Goal: Information Seeking & Learning: Learn about a topic

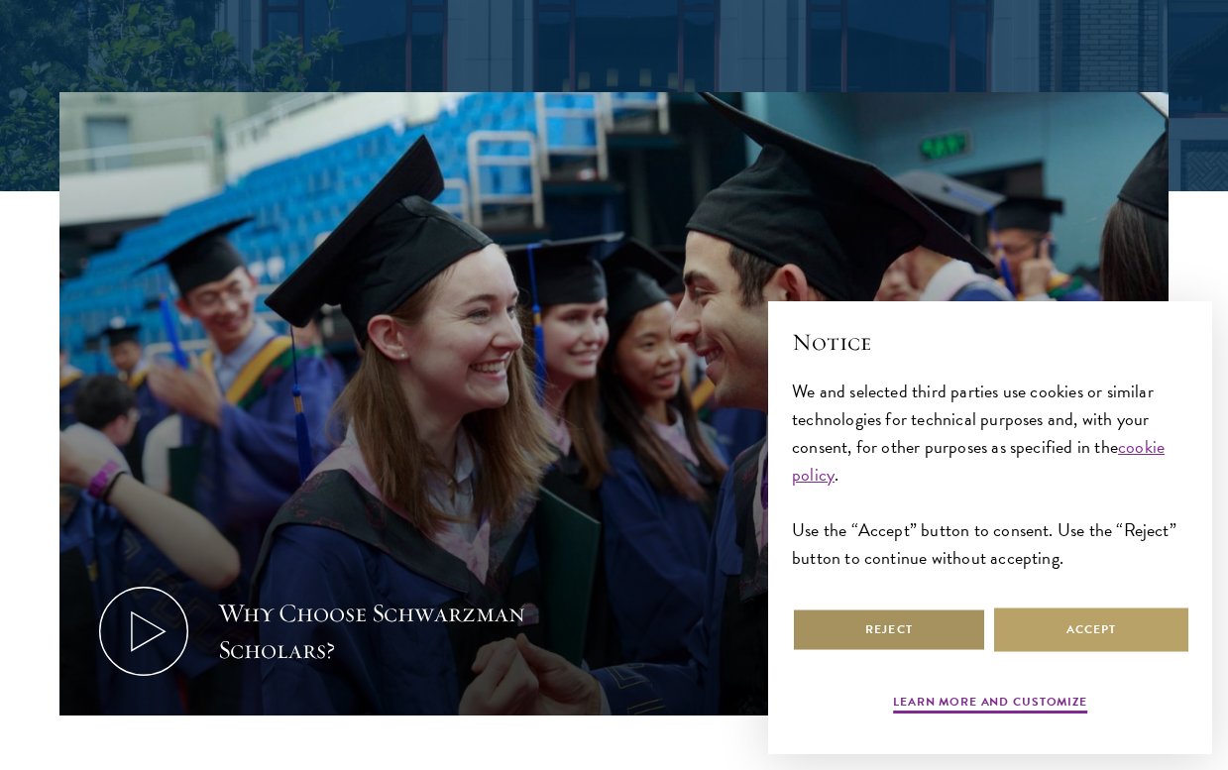
click at [839, 624] on button "Reject" at bounding box center [889, 629] width 194 height 45
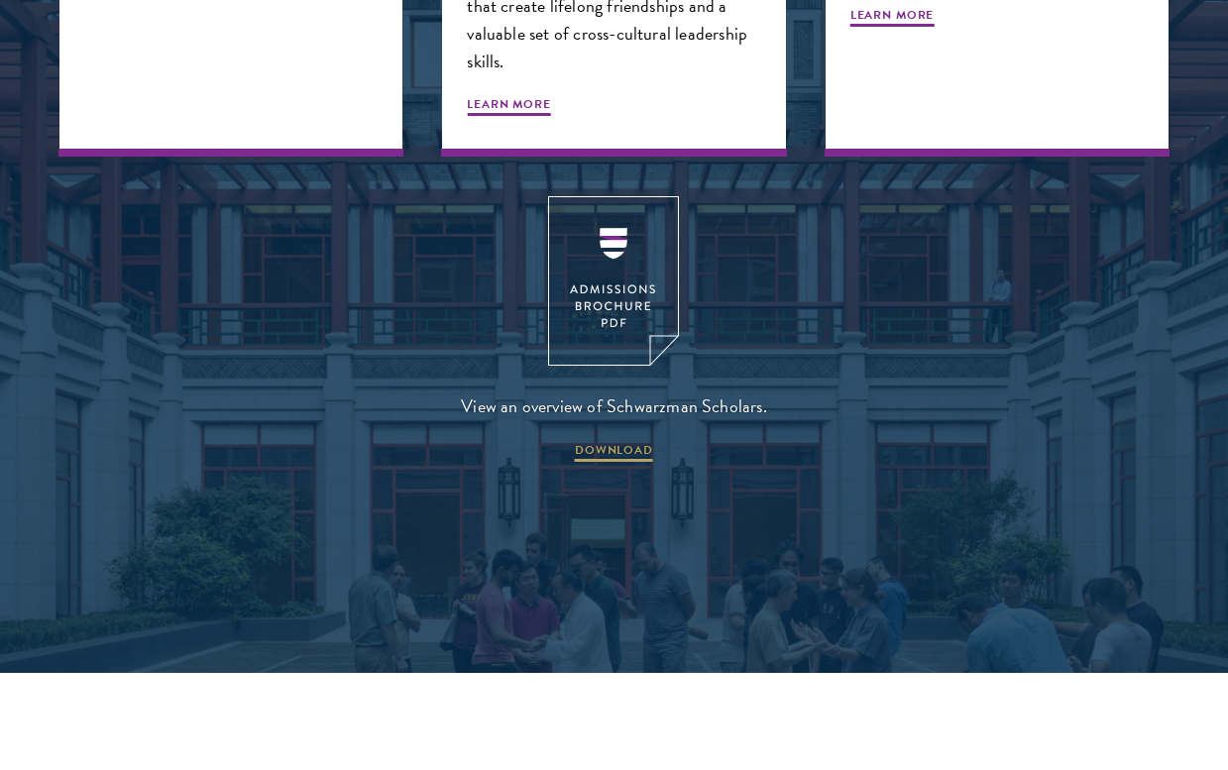
scroll to position [2511, 0]
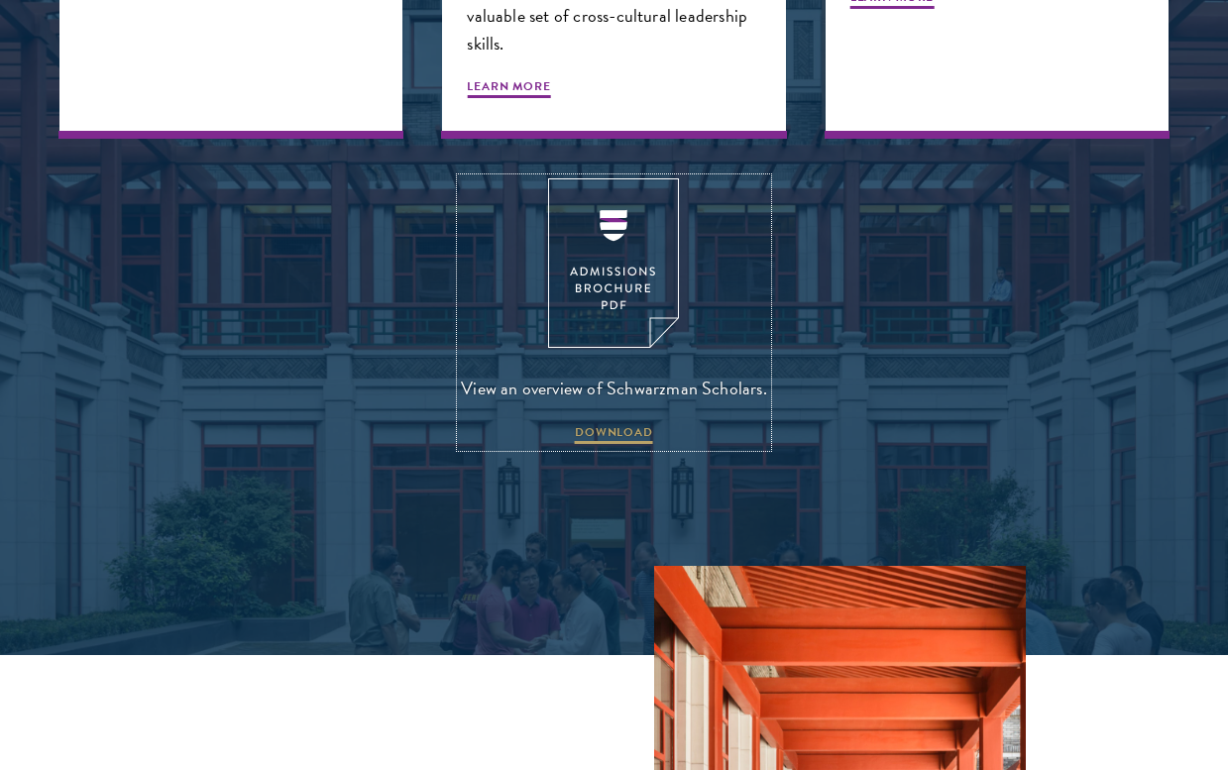
click at [623, 250] on img at bounding box center [613, 262] width 131 height 169
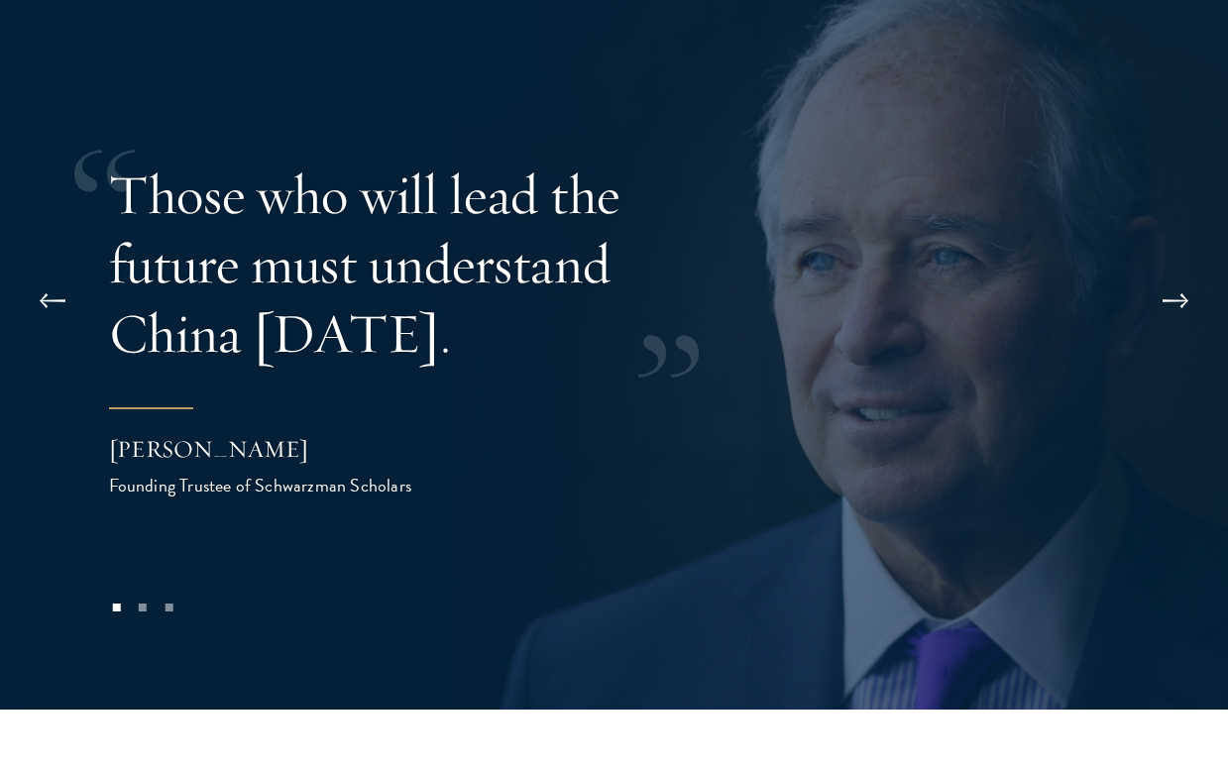
scroll to position [3842, 0]
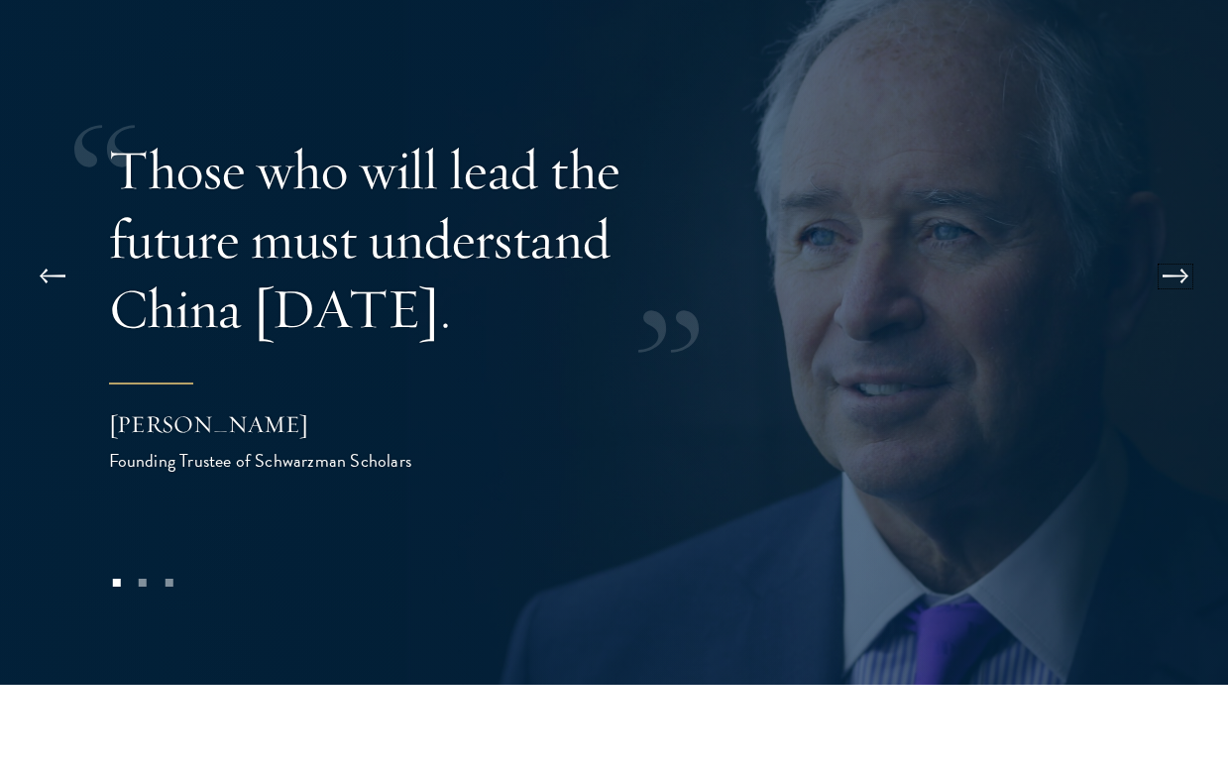
click at [1178, 249] on button at bounding box center [1175, 276] width 65 height 55
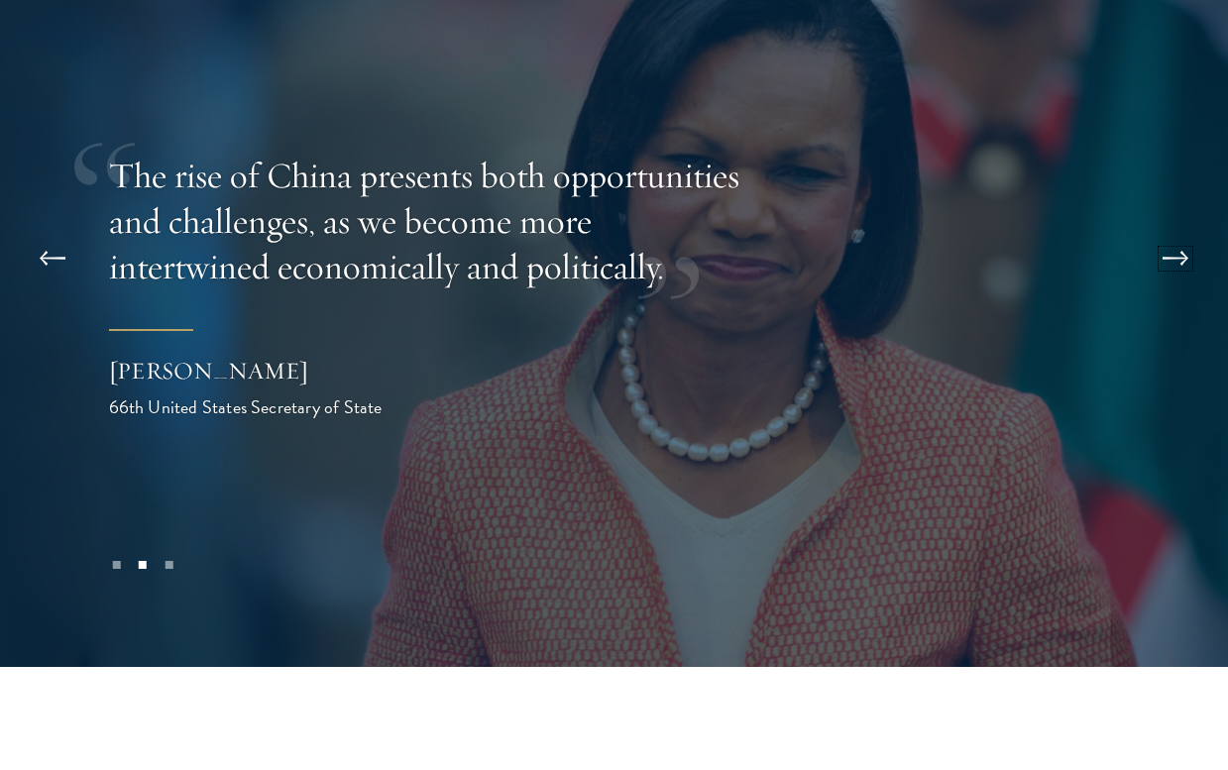
scroll to position [3867, 0]
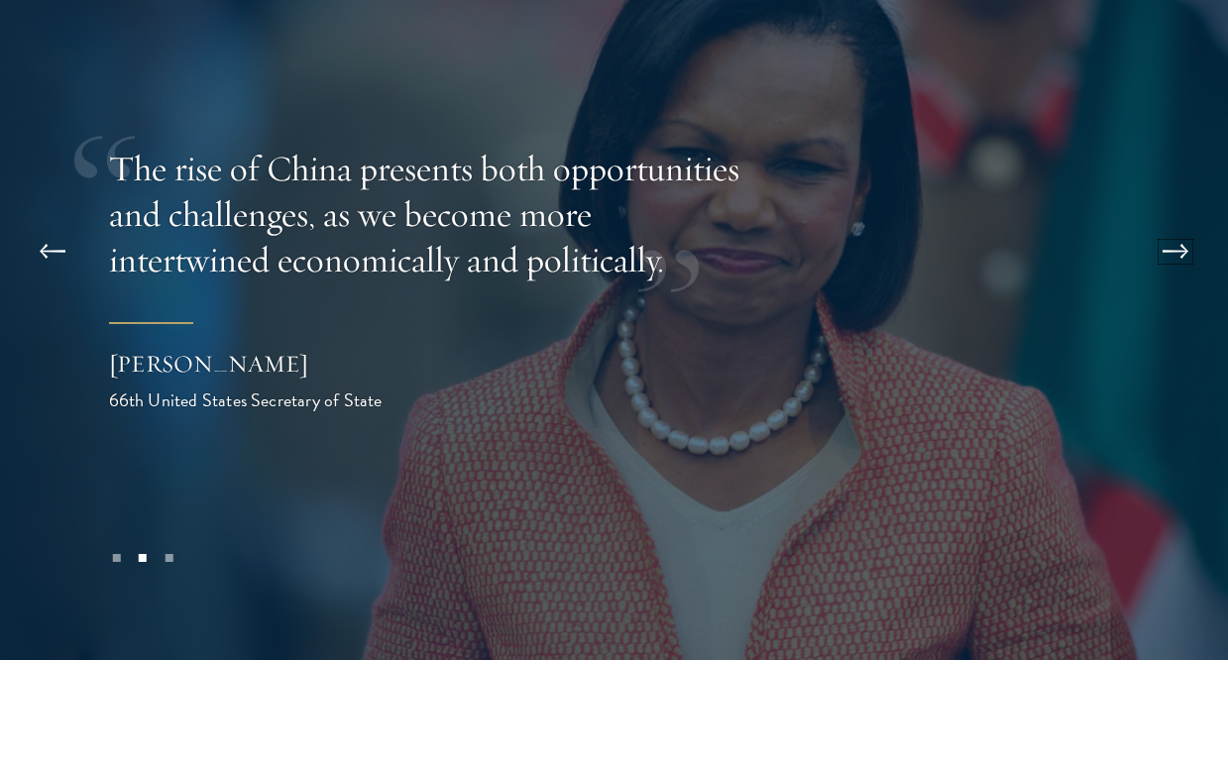
click at [1175, 224] on button at bounding box center [1175, 251] width 65 height 55
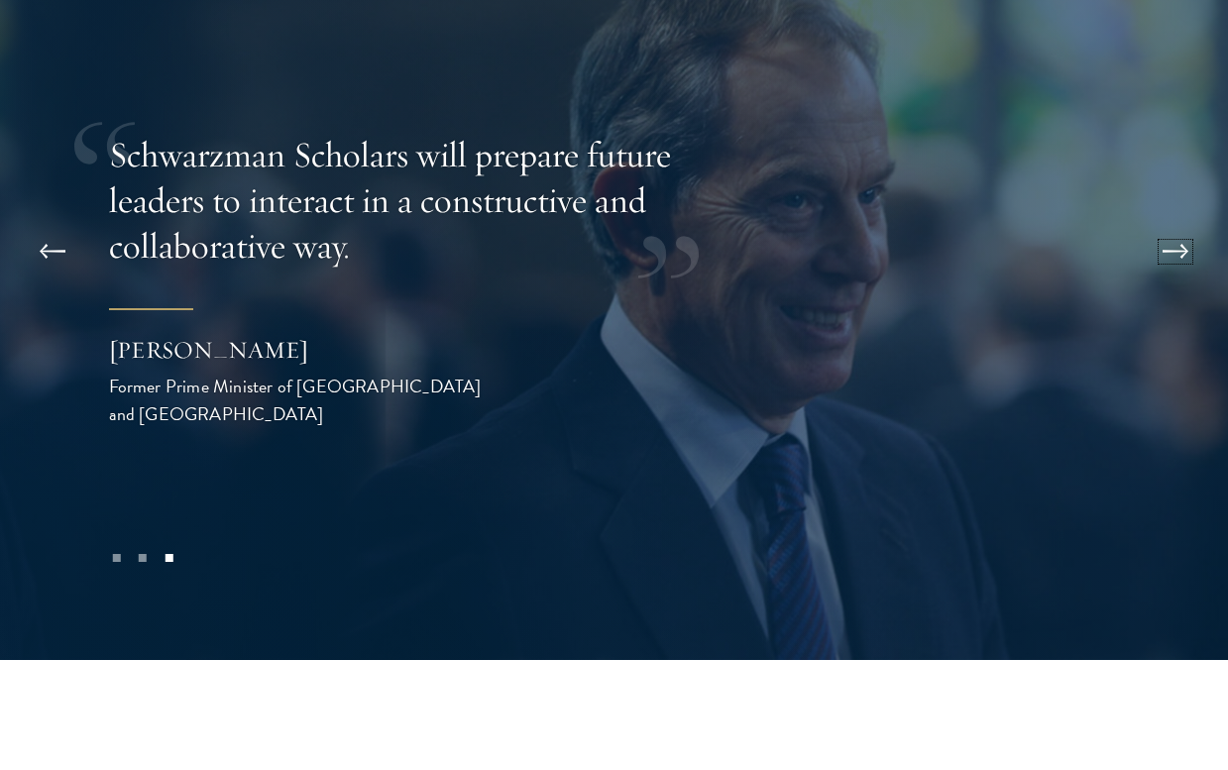
click at [1175, 224] on button at bounding box center [1175, 251] width 65 height 55
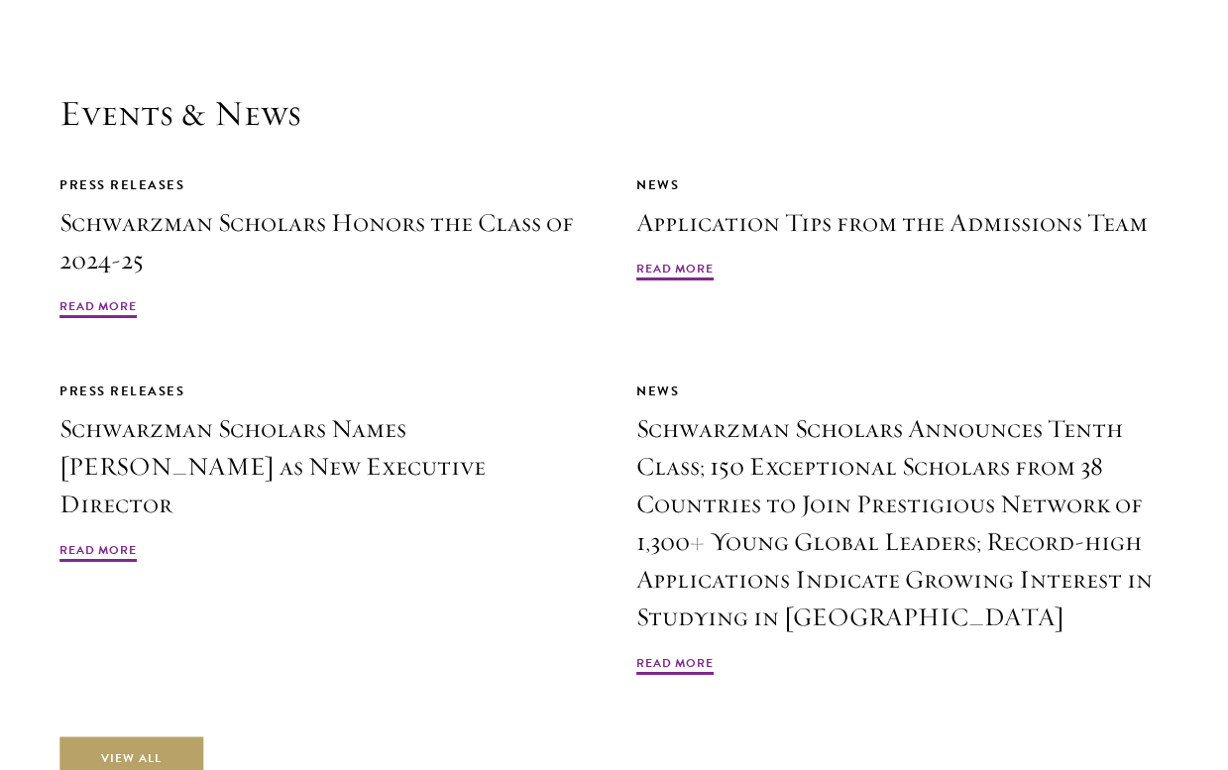
scroll to position [4565, 0]
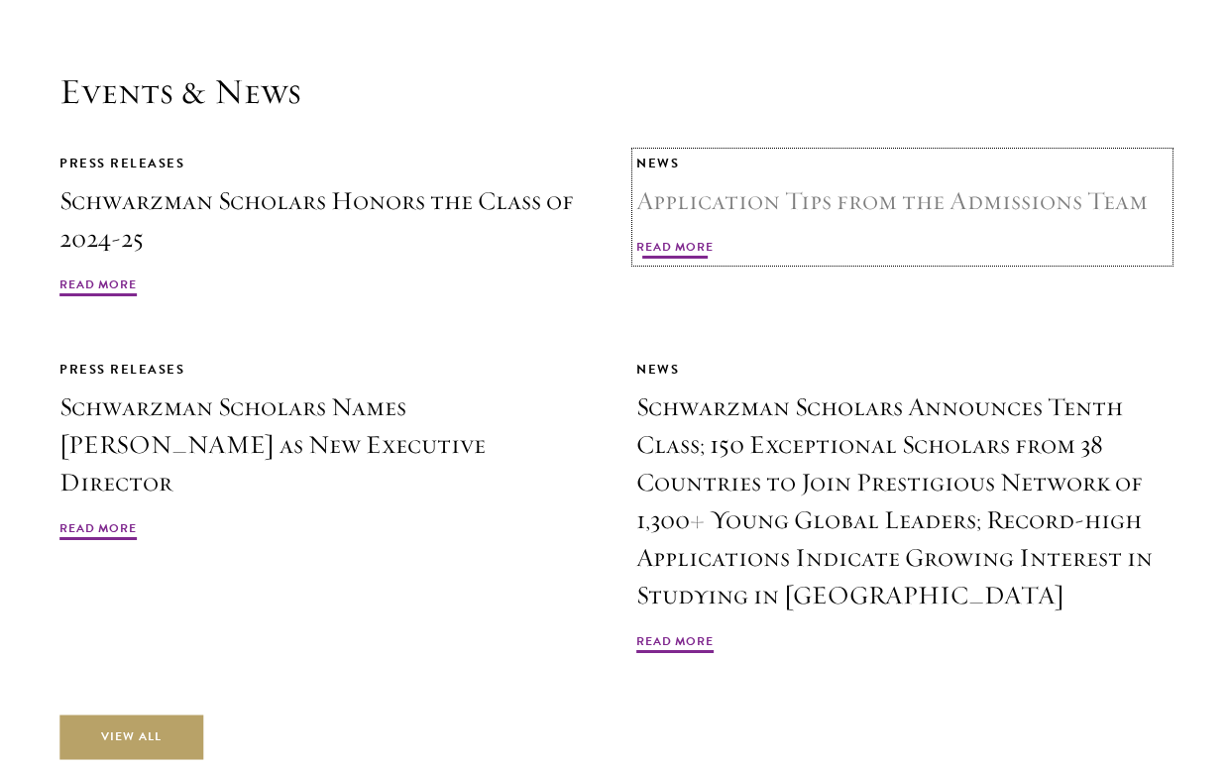
click at [913, 182] on h3 "Application Tips from the Admissions Team" at bounding box center [902, 201] width 532 height 38
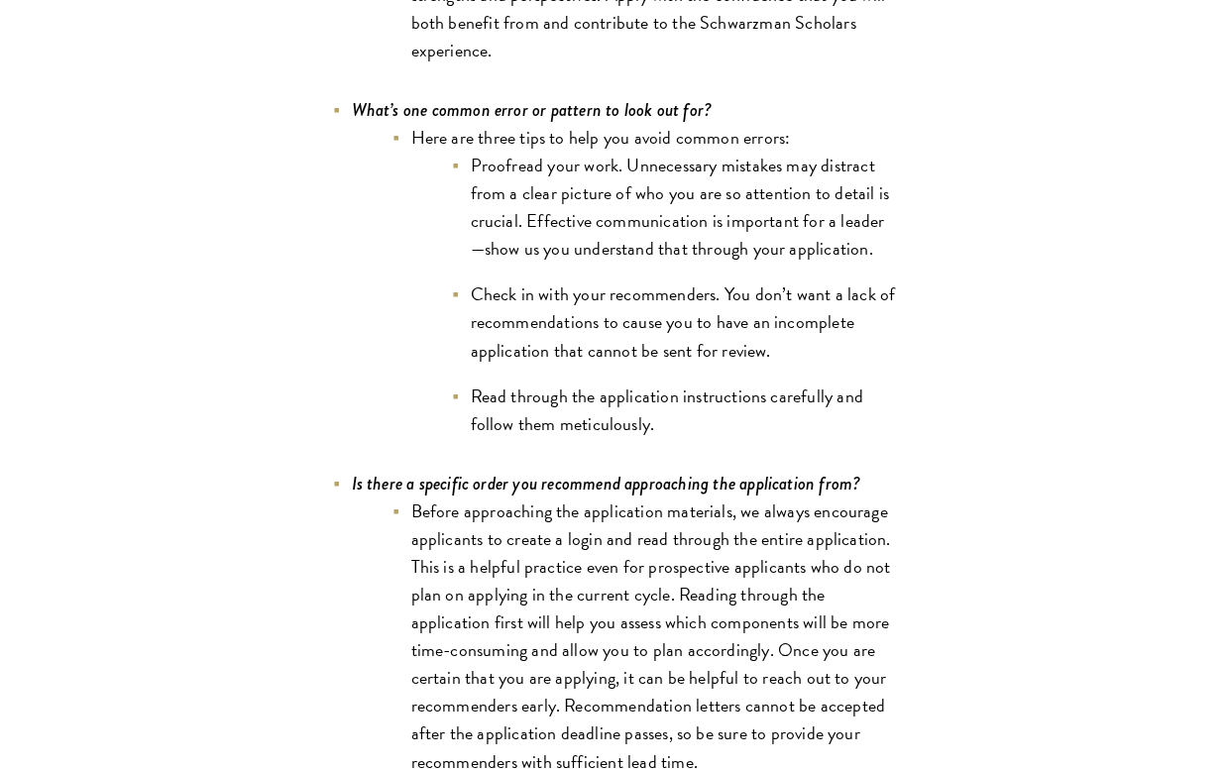
scroll to position [6109, 0]
